Goal: Transaction & Acquisition: Purchase product/service

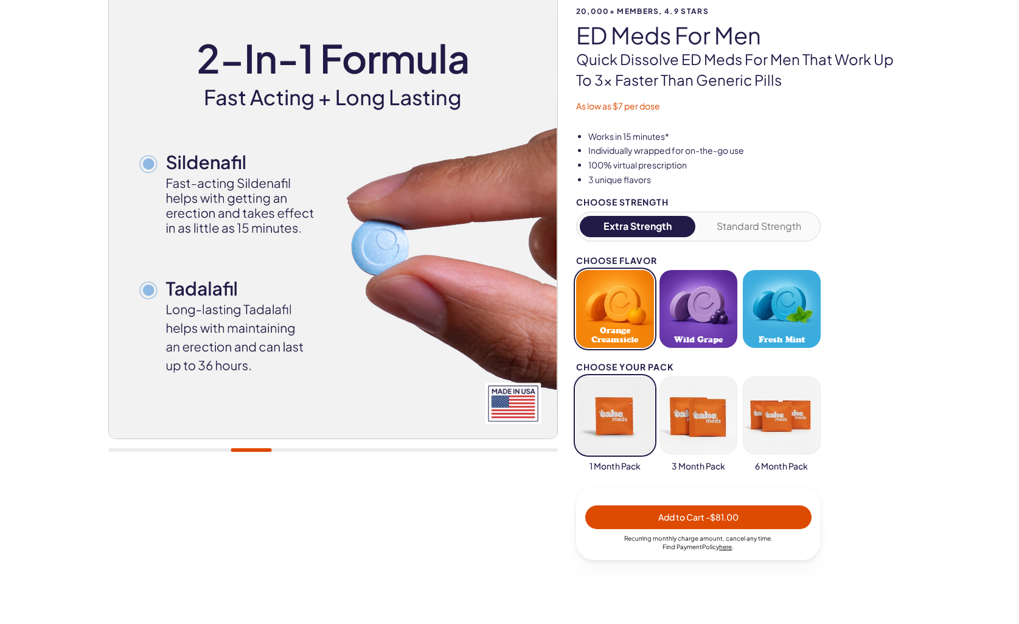
scroll to position [146, 0]
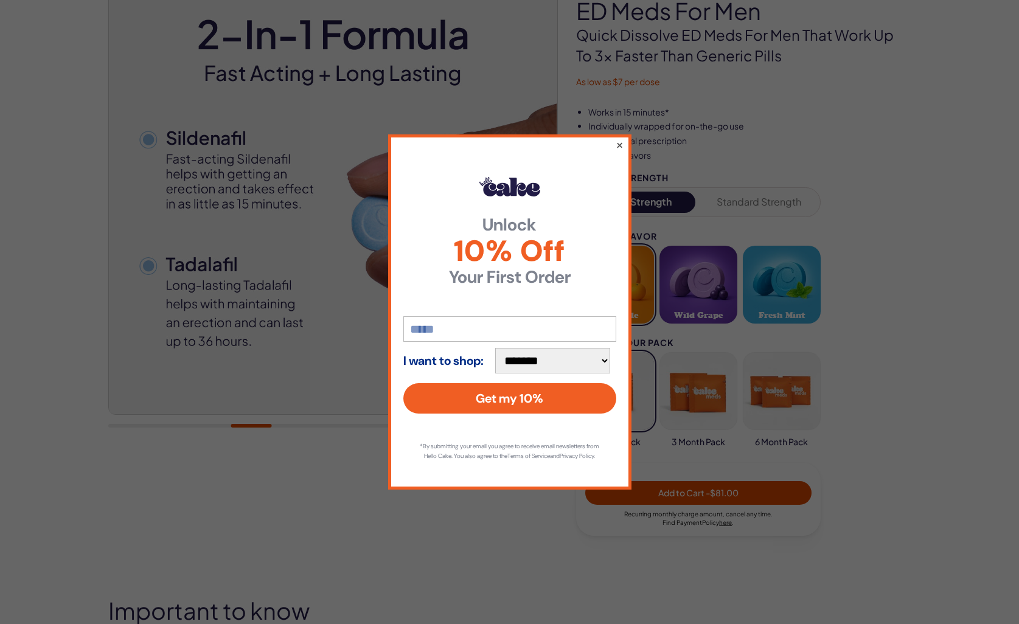
click at [618, 141] on button "×" at bounding box center [619, 144] width 8 height 15
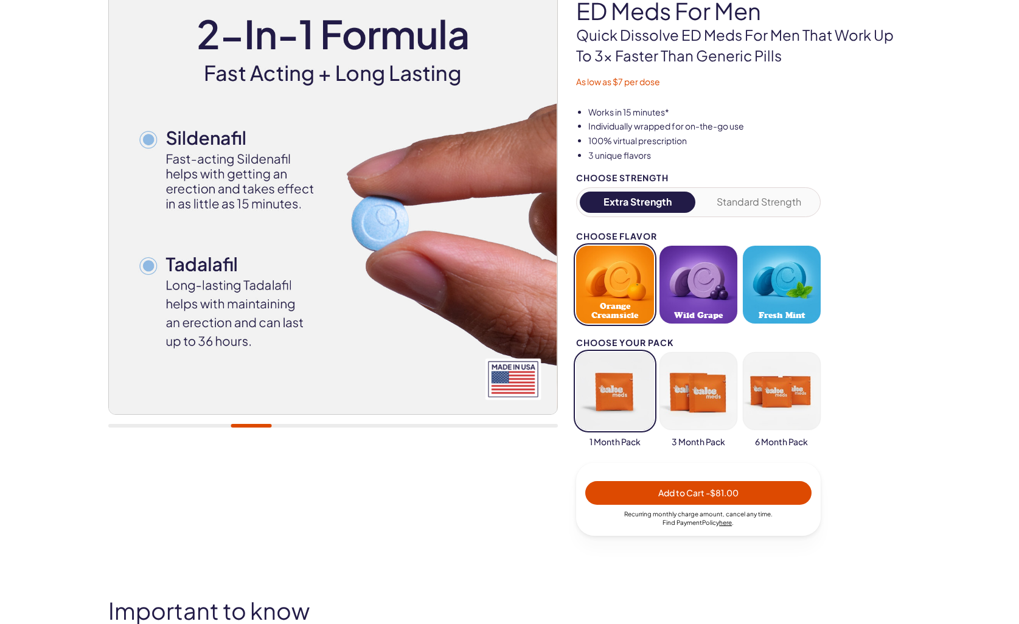
click at [768, 388] on button "button" at bounding box center [782, 391] width 78 height 78
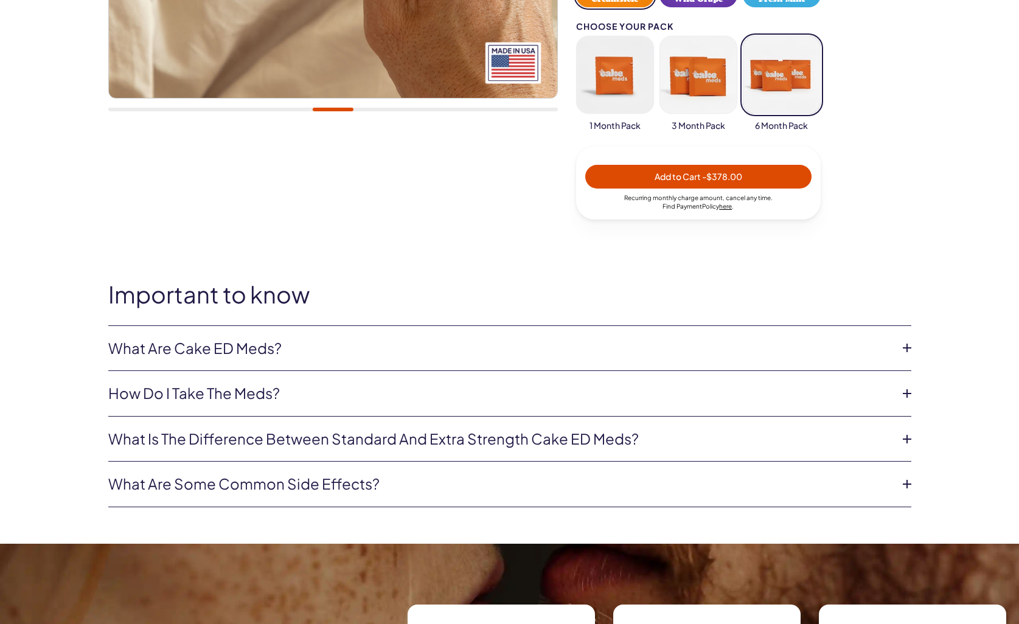
scroll to position [487, 0]
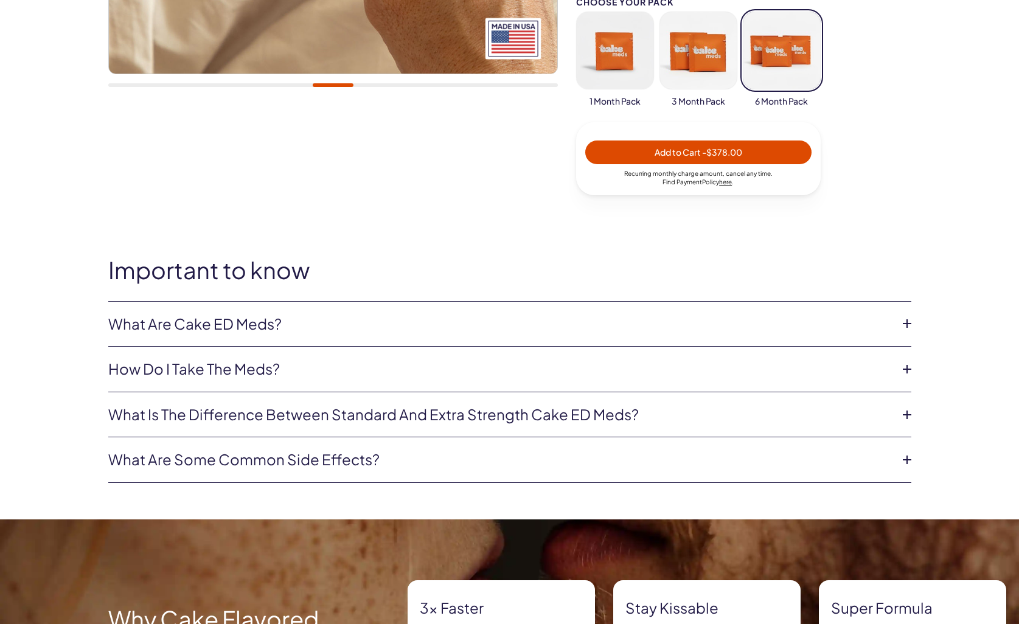
click at [693, 350] on li "How do I take the meds? Simply place under your tongue 15-30 minutes prior to s…" at bounding box center [509, 370] width 803 height 46
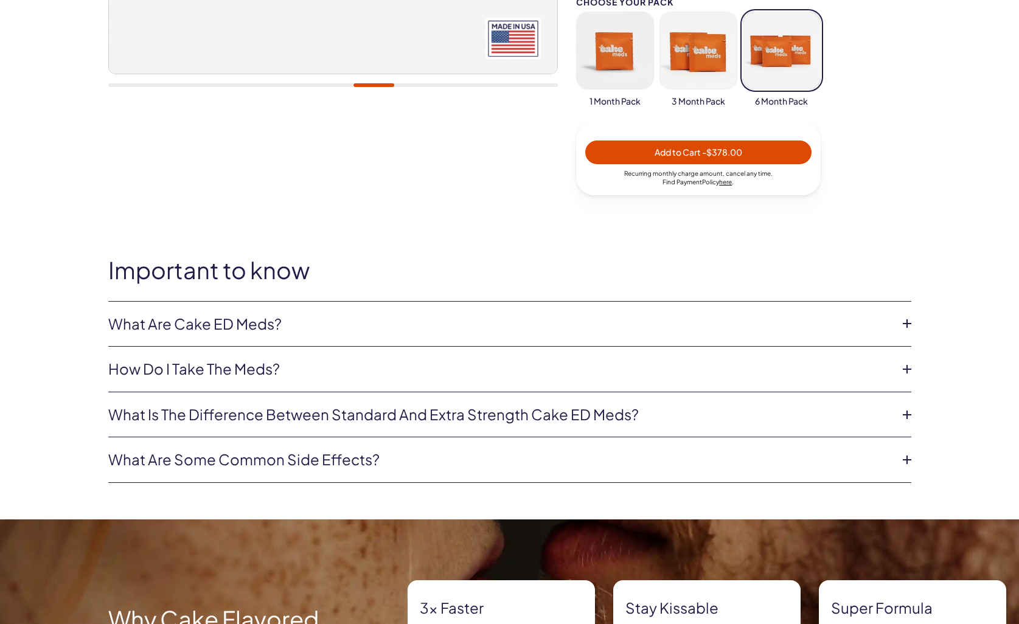
click at [689, 327] on link "What are Cake ED Meds?" at bounding box center [499, 324] width 783 height 21
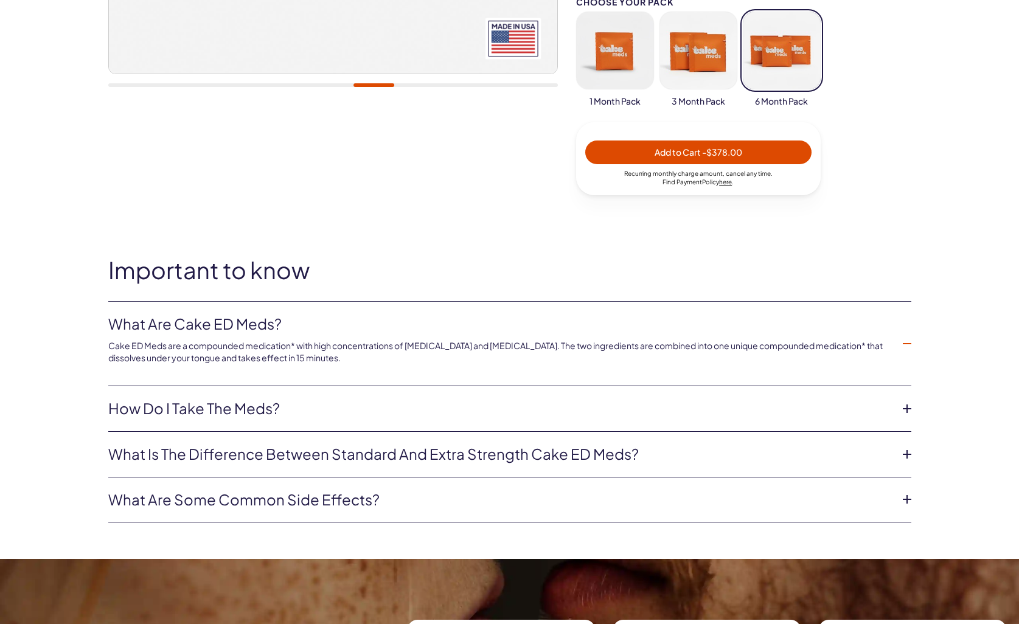
click at [677, 413] on link "How do I take the meds?" at bounding box center [499, 408] width 783 height 21
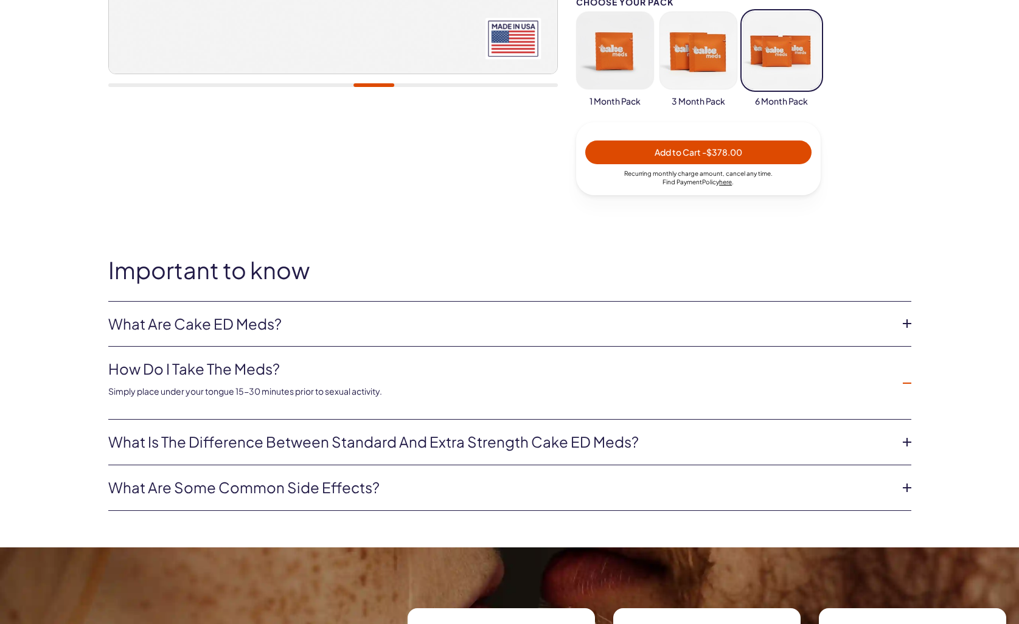
click at [686, 440] on link "What is the difference between Standard and Extra Strength Cake ED meds?" at bounding box center [499, 442] width 783 height 21
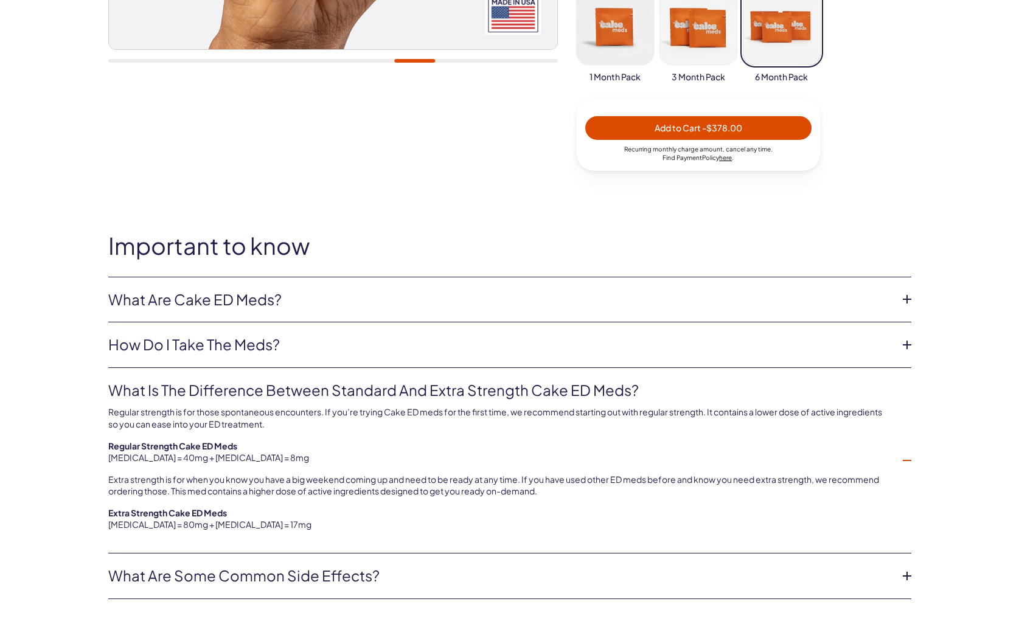
scroll to position [657, 0]
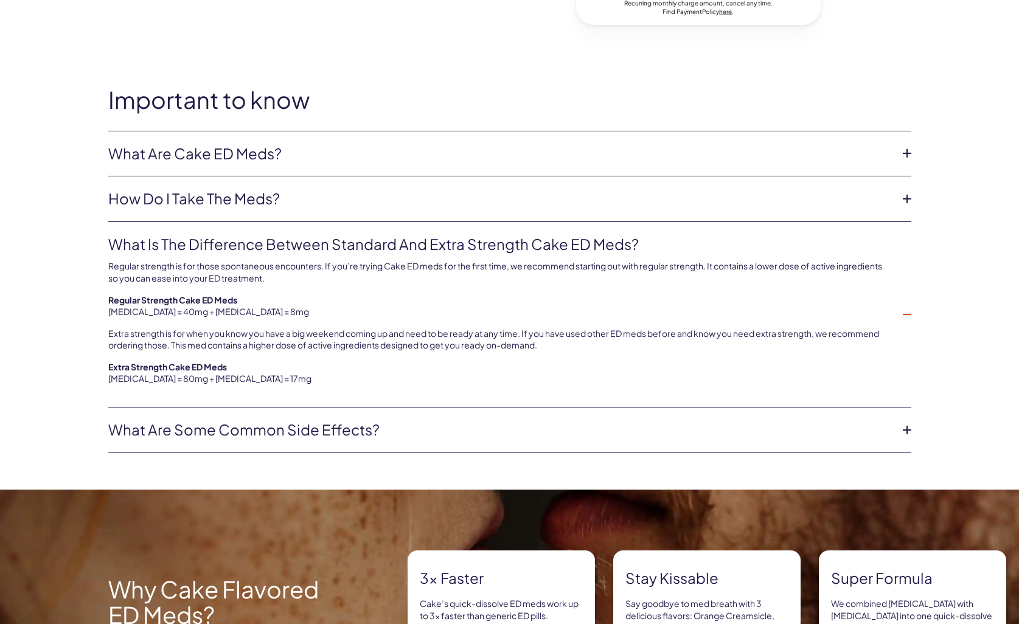
click at [674, 432] on link "What are some common side effects?" at bounding box center [499, 430] width 783 height 21
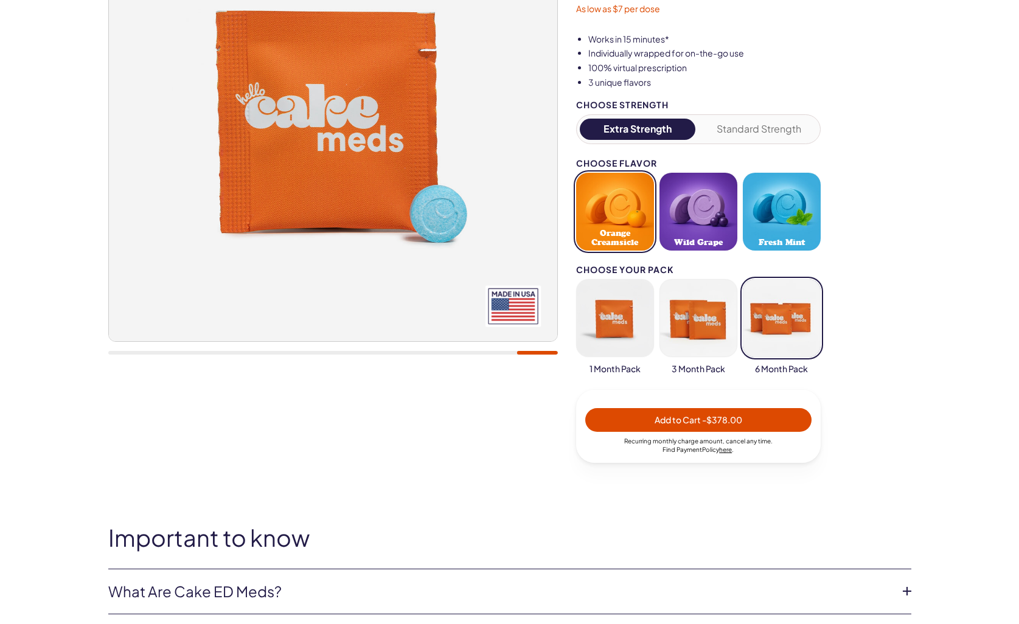
scroll to position [0, 0]
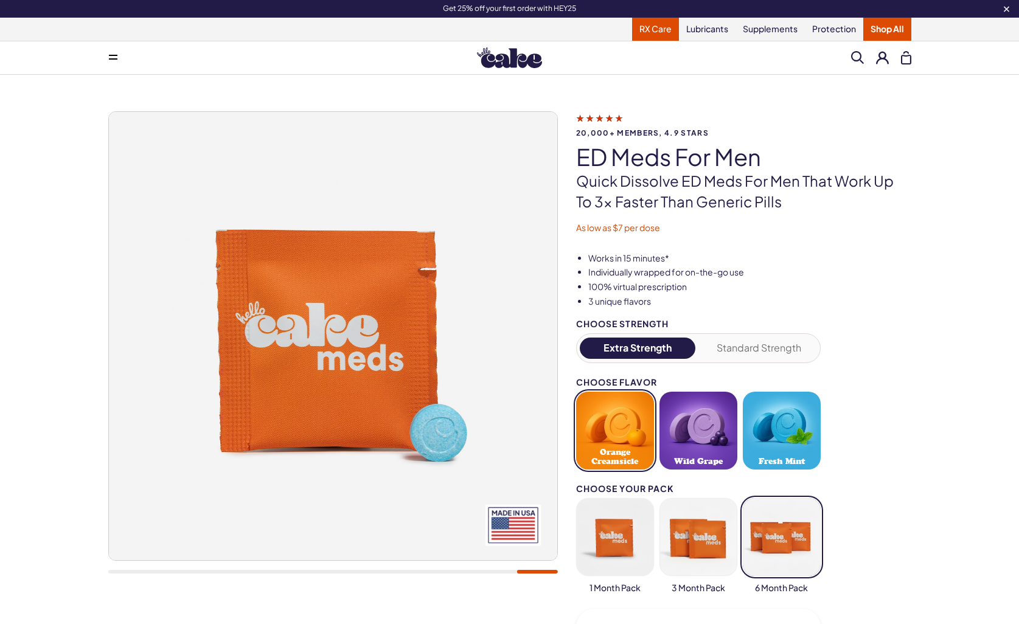
click at [654, 29] on link "RX Care" at bounding box center [655, 29] width 47 height 23
